Goal: Information Seeking & Learning: Find specific fact

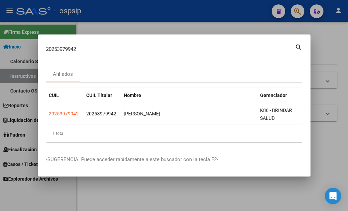
click at [125, 47] on input "20253979942" at bounding box center [170, 49] width 249 height 6
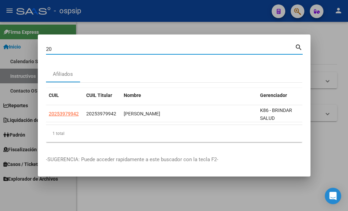
type input "2"
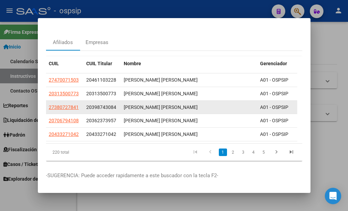
scroll to position [30, 0]
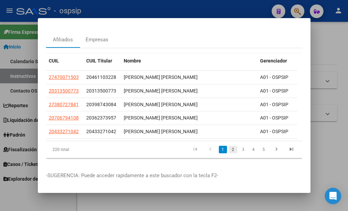
click at [229, 147] on link "2" at bounding box center [233, 150] width 8 height 8
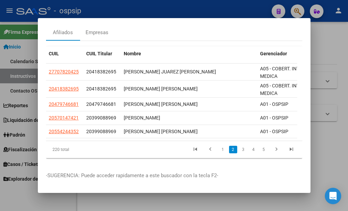
click at [134, 30] on div "Afiliados Empresas" at bounding box center [174, 32] width 257 height 16
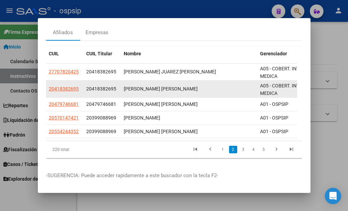
scroll to position [0, 0]
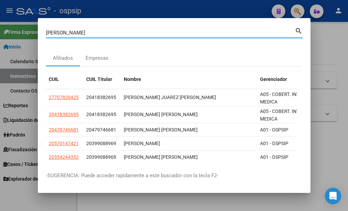
click at [103, 31] on input "[PERSON_NAME]" at bounding box center [170, 33] width 249 height 6
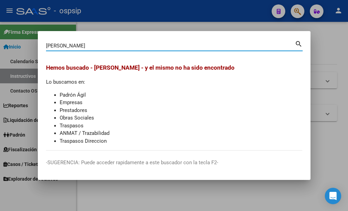
type input "[PERSON_NAME]"
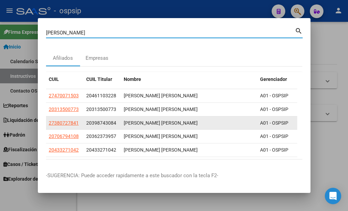
scroll to position [30, 0]
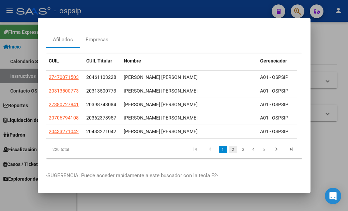
click at [230, 147] on link "2" at bounding box center [233, 150] width 8 height 8
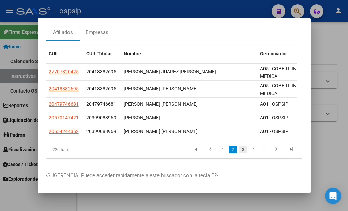
click at [240, 152] on link "3" at bounding box center [244, 150] width 8 height 8
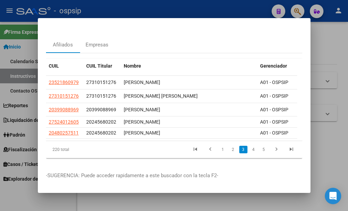
scroll to position [25, 0]
click at [250, 146] on link "4" at bounding box center [254, 150] width 8 height 8
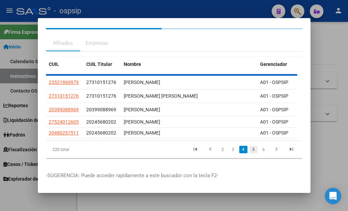
scroll to position [20, 0]
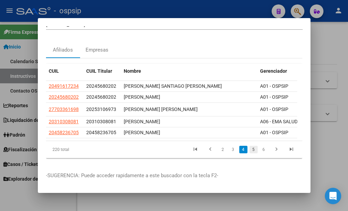
click at [250, 146] on link "5" at bounding box center [254, 150] width 8 height 8
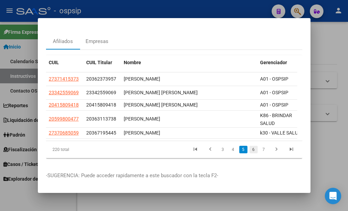
click at [250, 152] on link "6" at bounding box center [254, 150] width 8 height 8
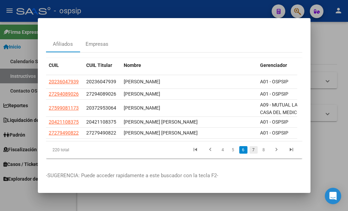
click at [250, 150] on link "7" at bounding box center [254, 150] width 8 height 8
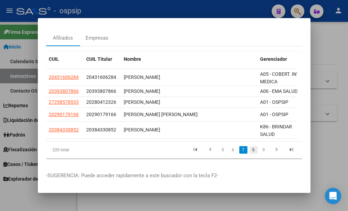
click at [250, 154] on link "8" at bounding box center [254, 150] width 8 height 8
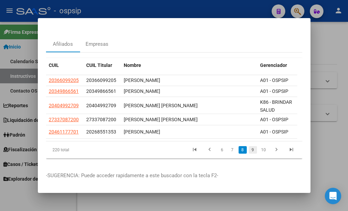
click at [250, 152] on link "9" at bounding box center [253, 150] width 8 height 8
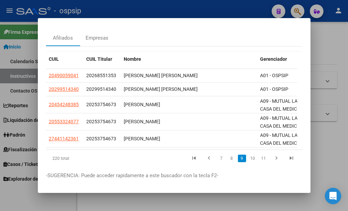
scroll to position [40, 0]
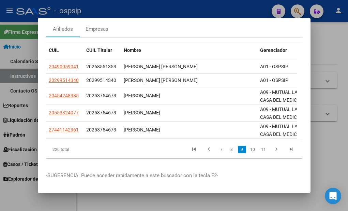
click at [248, 148] on li "10" at bounding box center [252, 150] width 11 height 12
click at [248, 146] on link "10" at bounding box center [252, 150] width 9 height 8
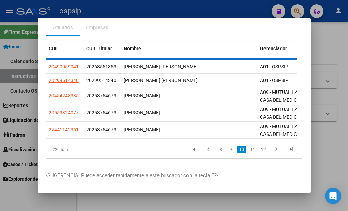
scroll to position [29, 0]
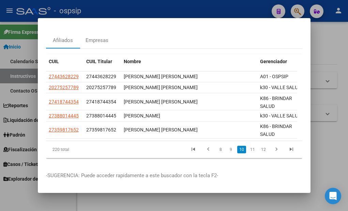
click at [249, 146] on link "11" at bounding box center [252, 150] width 9 height 8
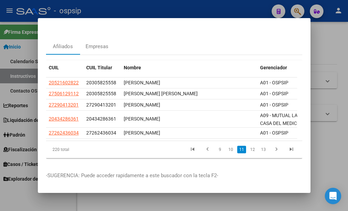
scroll to position [23, 0]
click at [250, 146] on link "12" at bounding box center [252, 150] width 9 height 8
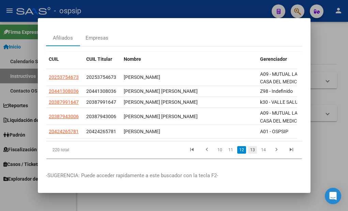
click at [251, 153] on link "13" at bounding box center [252, 150] width 9 height 8
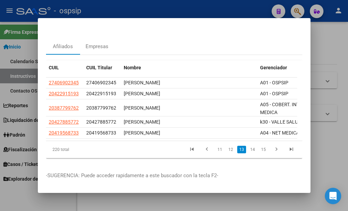
scroll to position [29, 0]
click at [248, 146] on link "14" at bounding box center [252, 150] width 9 height 8
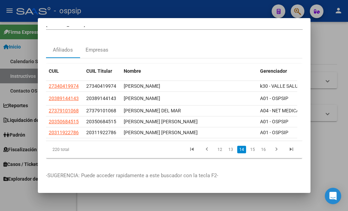
scroll to position [26, 0]
click at [248, 146] on link "15" at bounding box center [252, 150] width 9 height 8
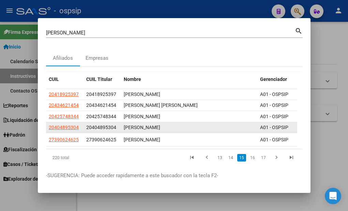
scroll to position [20, 0]
